Goal: Information Seeking & Learning: Learn about a topic

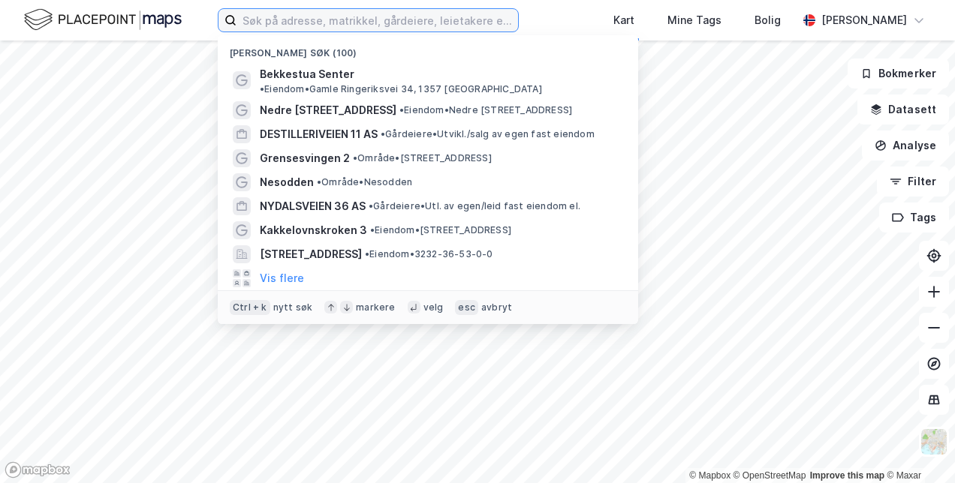
click at [372, 15] on input at bounding box center [376, 20] width 281 height 23
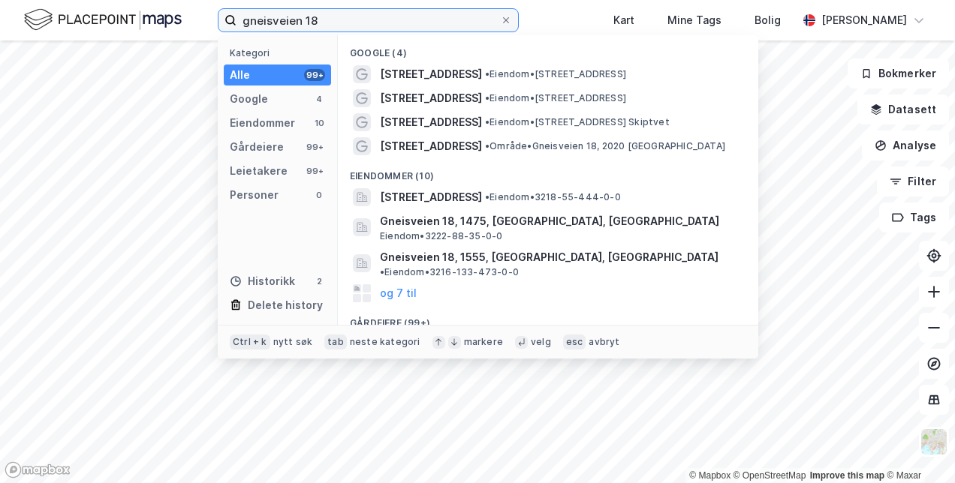
click at [383, 23] on input "gneisveien 18" at bounding box center [367, 20] width 263 height 23
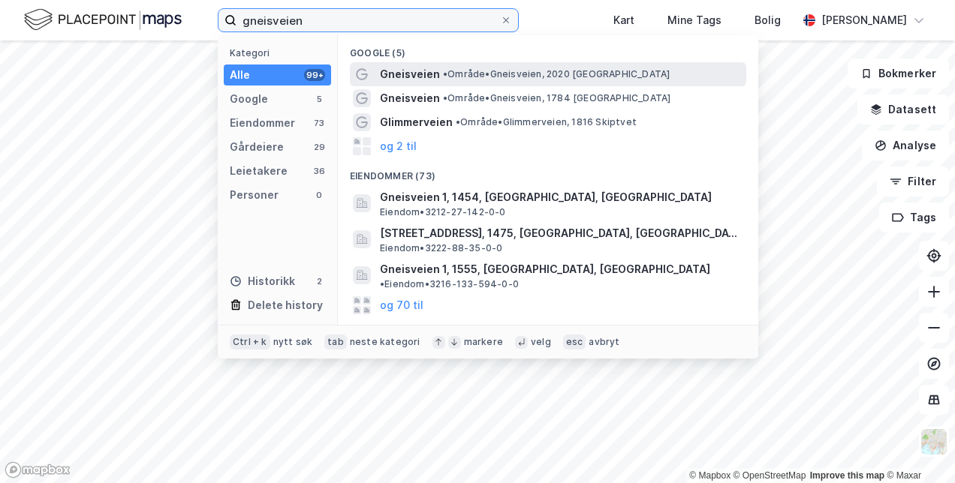
type input "gneisveien"
click at [416, 71] on span "Gneisveien" at bounding box center [410, 74] width 60 height 18
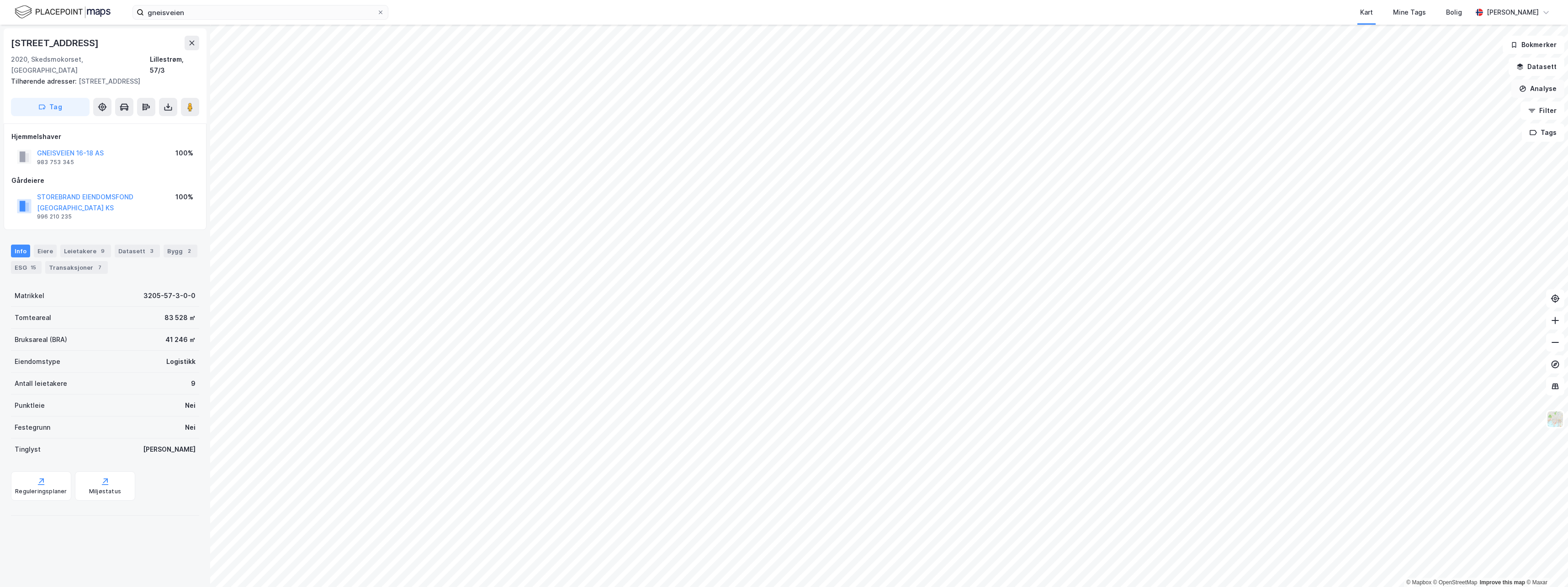
click at [581, 86] on button "Analyse" at bounding box center [1538, 89] width 53 height 18
click at [581, 107] on div "Tegn område" at bounding box center [1458, 108] width 80 height 8
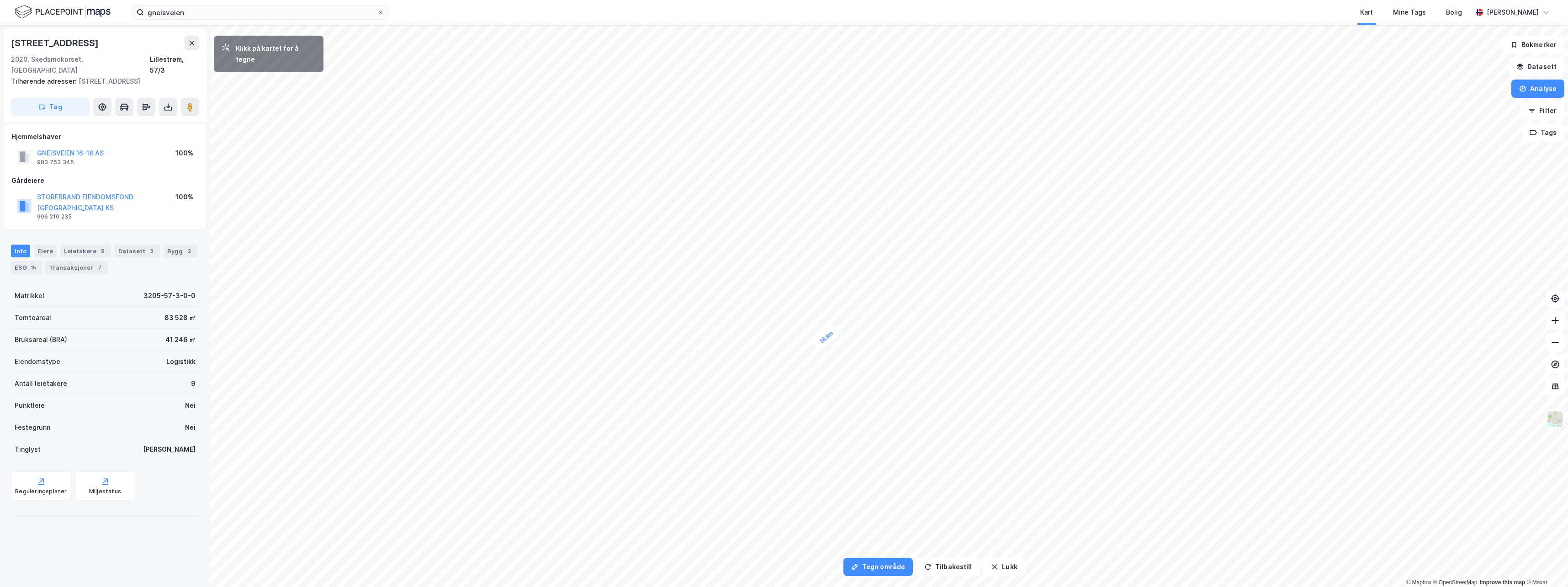
click at [581, 294] on div "18,8m" at bounding box center [827, 337] width 29 height 27
click at [581, 91] on button "Analyse" at bounding box center [1538, 89] width 53 height 18
click at [581, 105] on div "Tegn område" at bounding box center [1458, 108] width 80 height 8
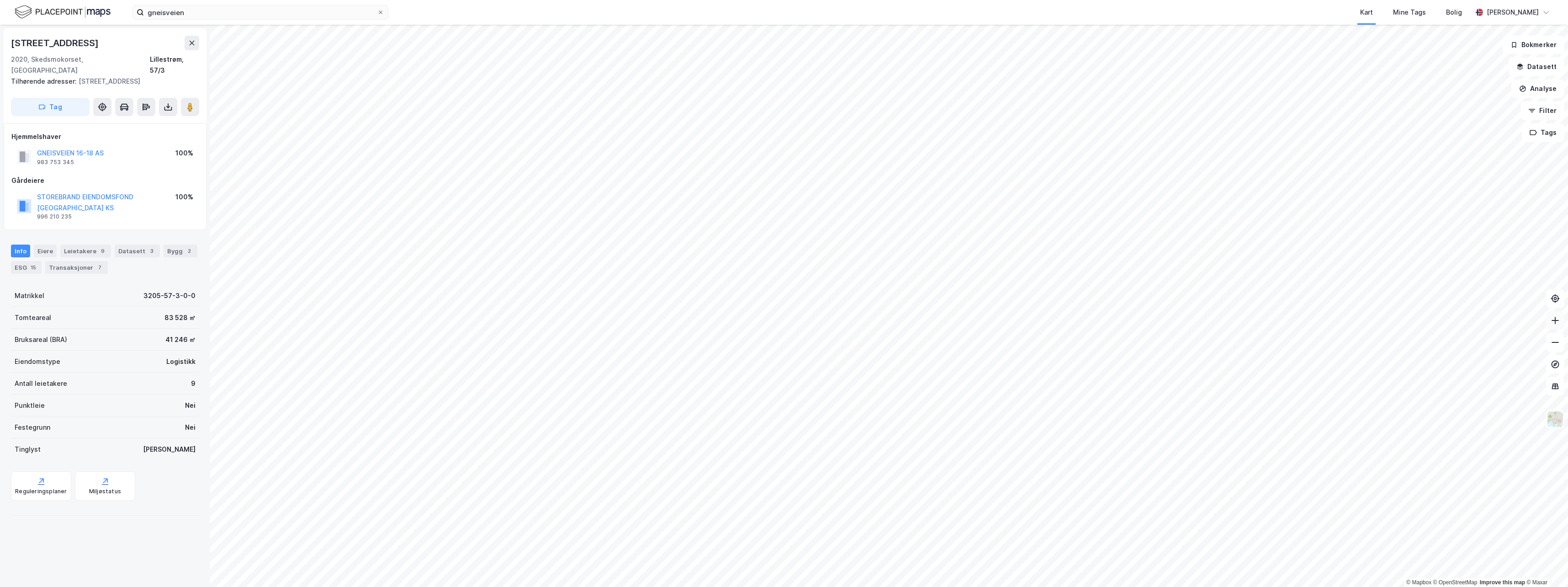
click at [581, 294] on icon at bounding box center [1555, 320] width 9 height 9
click at [581, 69] on button "Datasett" at bounding box center [1536, 67] width 56 height 18
click at [581, 51] on div "Datasett Visualiser data i kartet her." at bounding box center [1477, 51] width 175 height 45
click at [581, 46] on icon at bounding box center [1549, 43] width 7 height 7
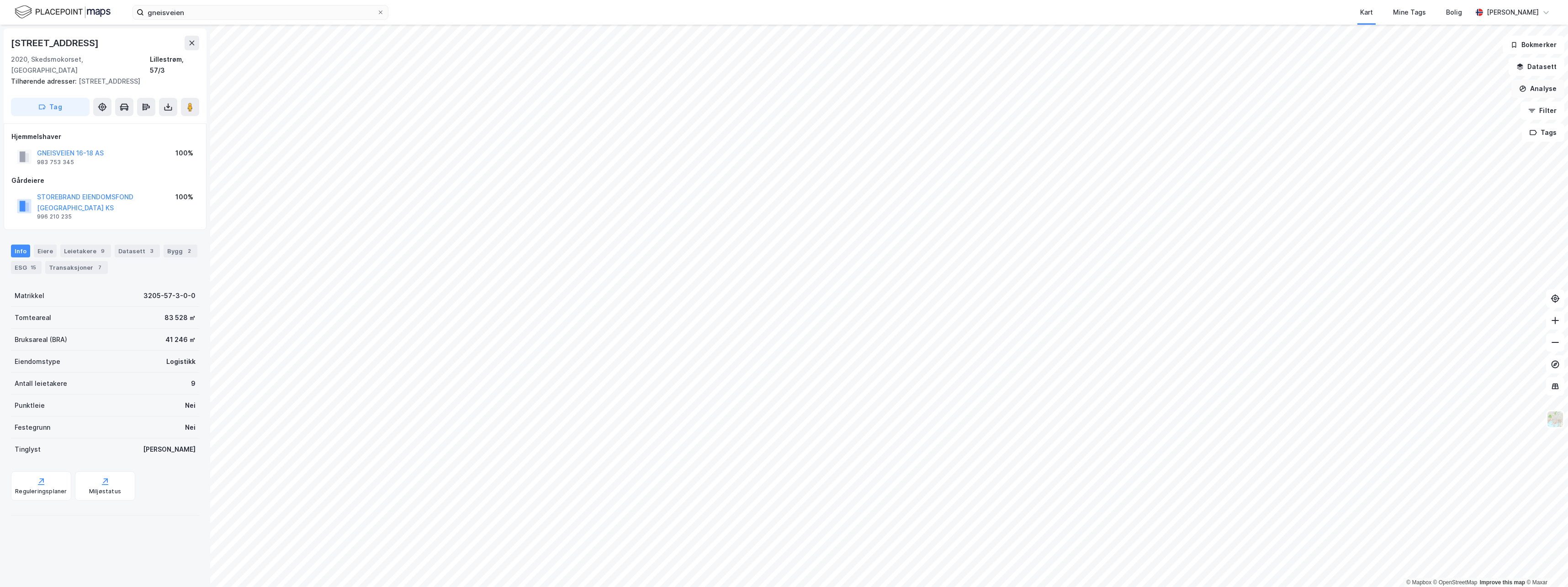
click at [581, 86] on button "Analyse" at bounding box center [1538, 89] width 53 height 18
click at [581, 108] on div "Tegn område" at bounding box center [1458, 108] width 80 height 8
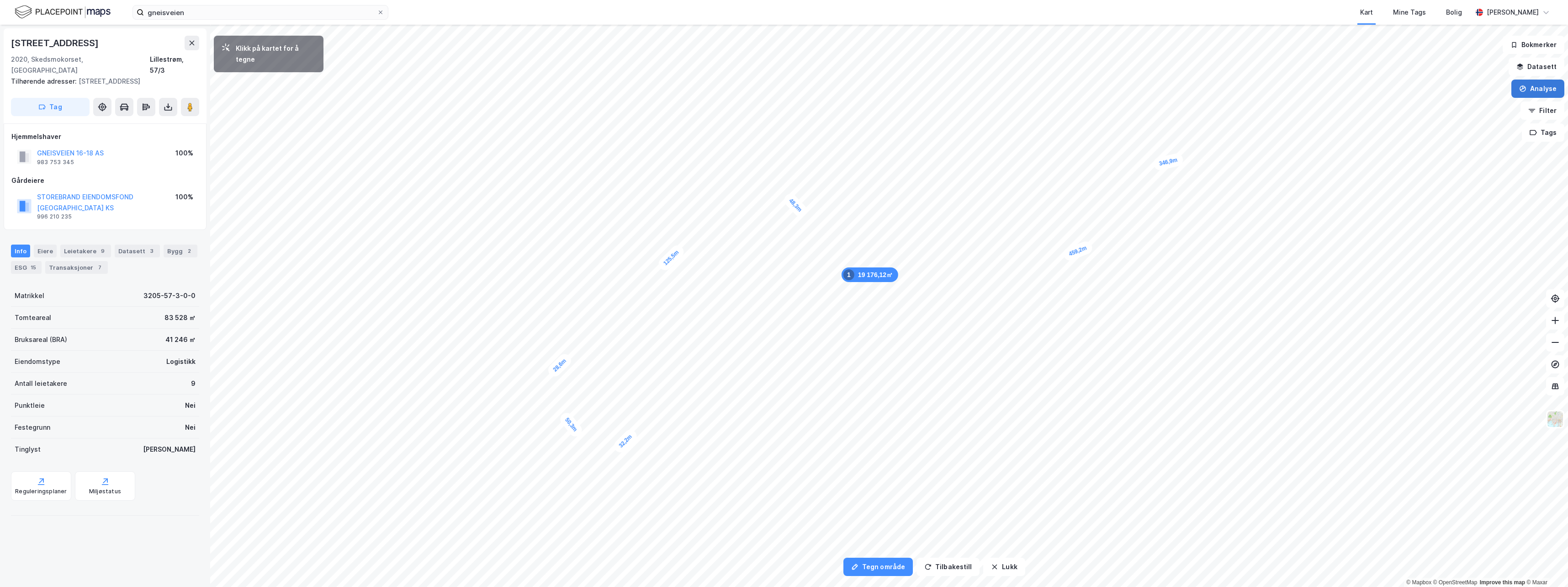
click at [581, 85] on button "Analyse" at bounding box center [1538, 89] width 53 height 18
click at [581, 107] on div "Tegn område" at bounding box center [1458, 108] width 80 height 8
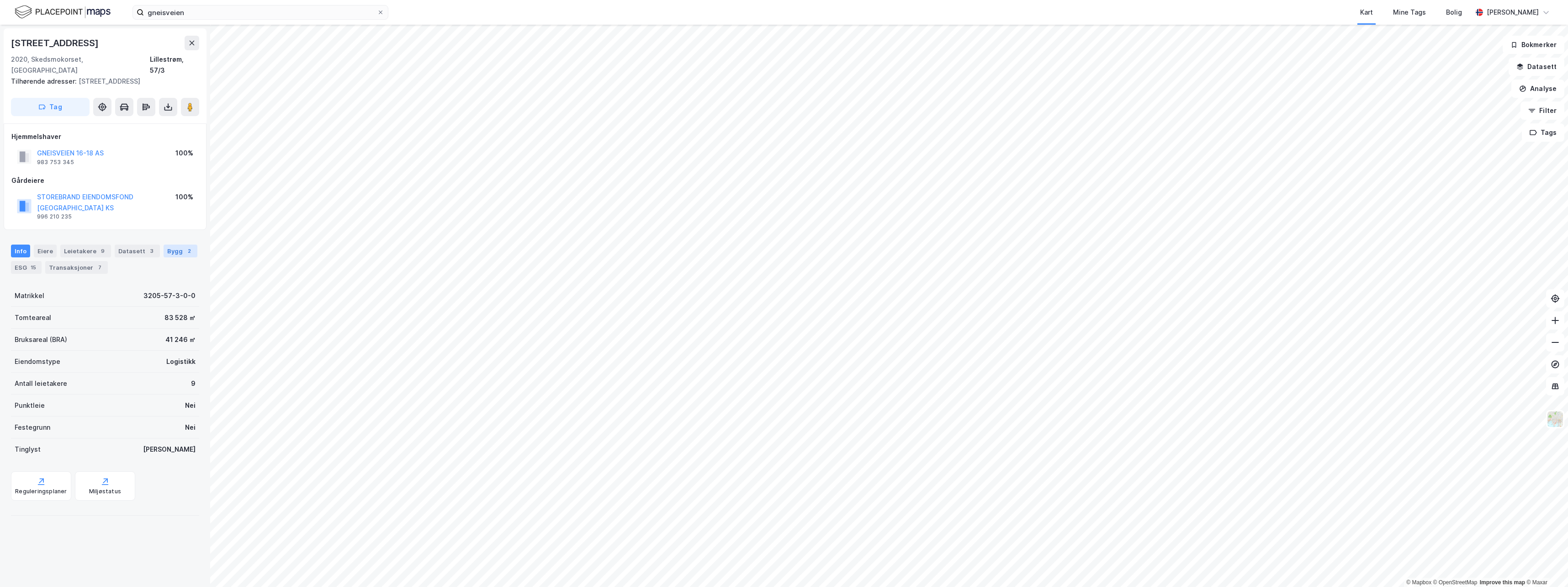
click at [169, 245] on div "Bygg 2" at bounding box center [181, 251] width 34 height 13
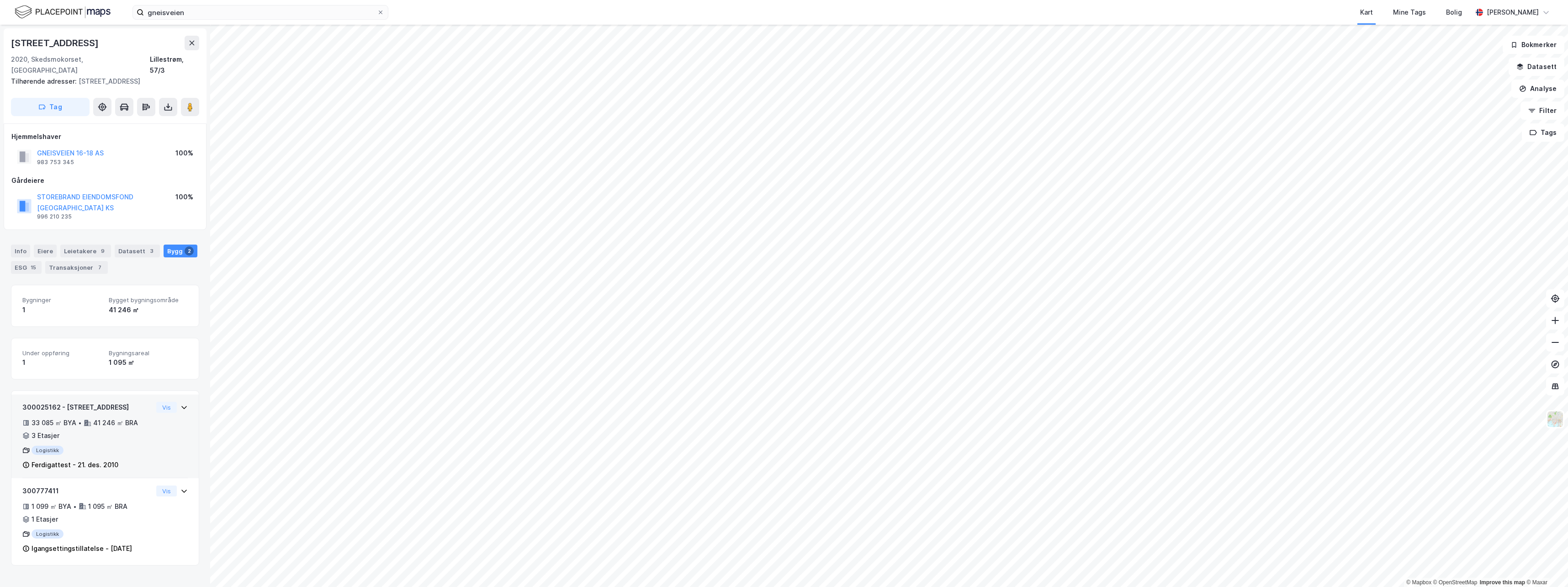
click at [180, 294] on icon at bounding box center [184, 407] width 7 height 7
click at [181, 294] on icon at bounding box center [184, 407] width 5 height 3
click at [79, 245] on div "Leietakere 9" at bounding box center [85, 251] width 51 height 13
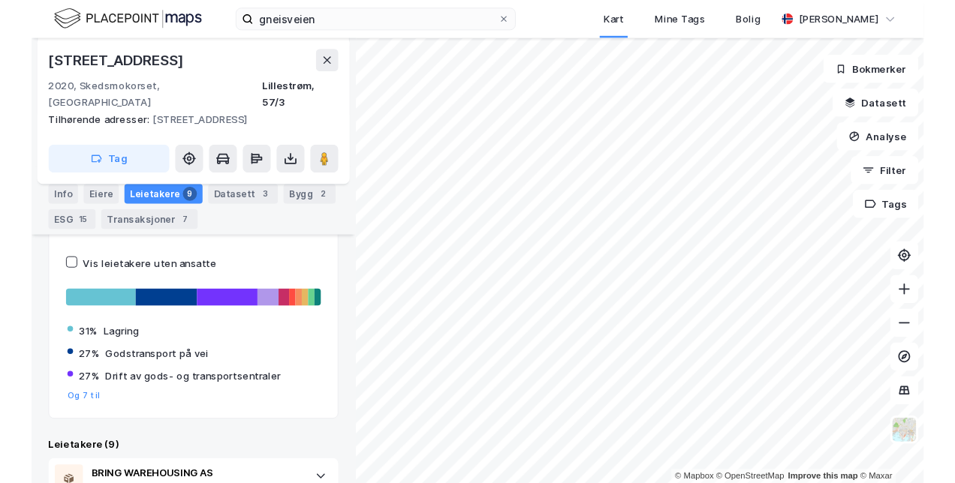
scroll to position [251, 0]
